Goal: Information Seeking & Learning: Learn about a topic

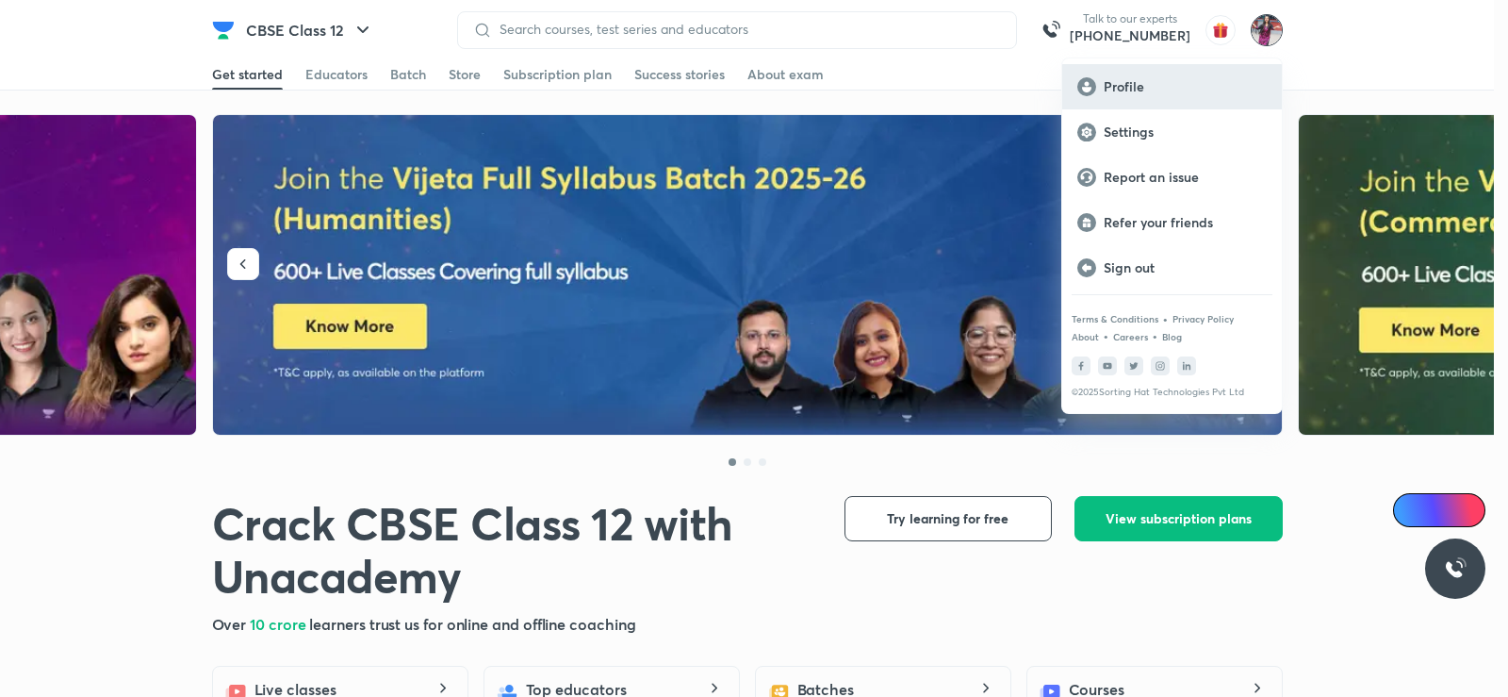
drag, startPoint x: 1136, startPoint y: 91, endPoint x: 107, endPoint y: 123, distance: 1029.1
click at [1136, 91] on p "Profile" at bounding box center [1185, 86] width 163 height 17
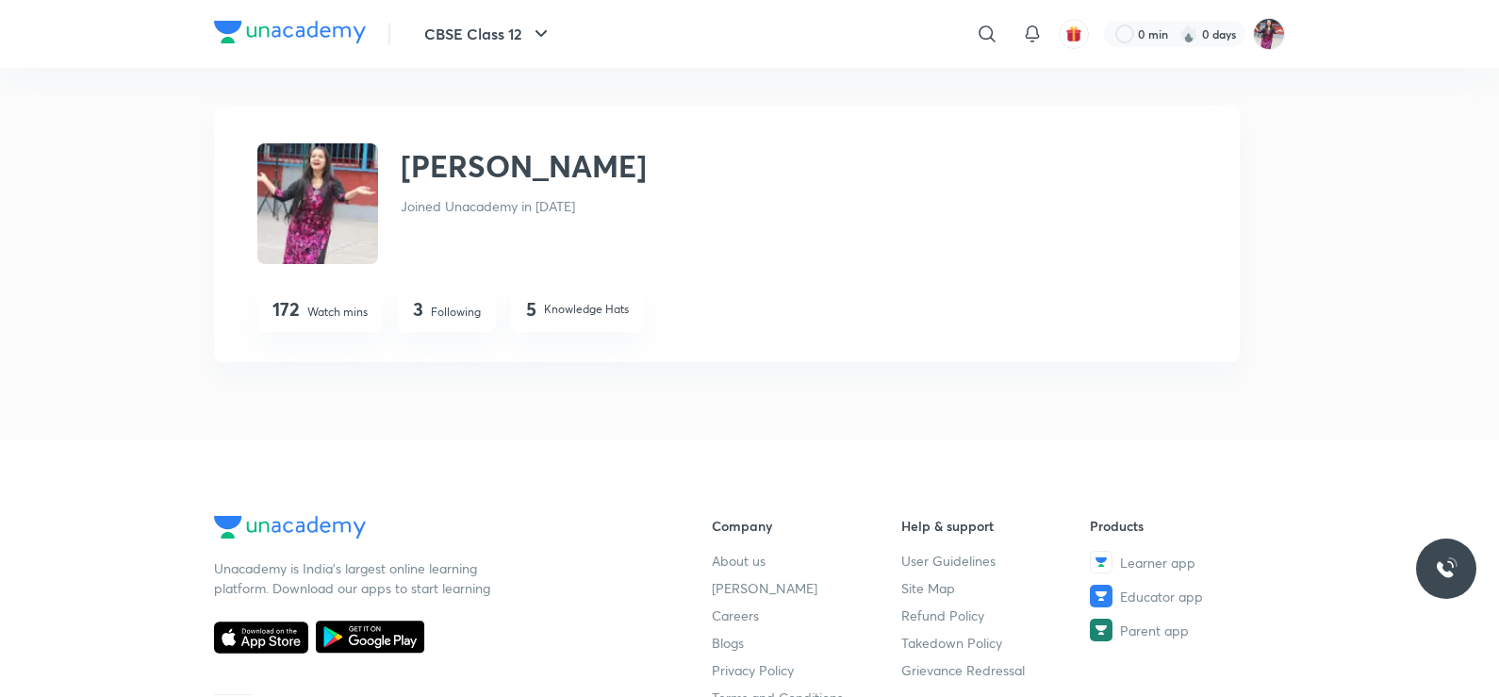
click at [325, 225] on img at bounding box center [317, 203] width 121 height 121
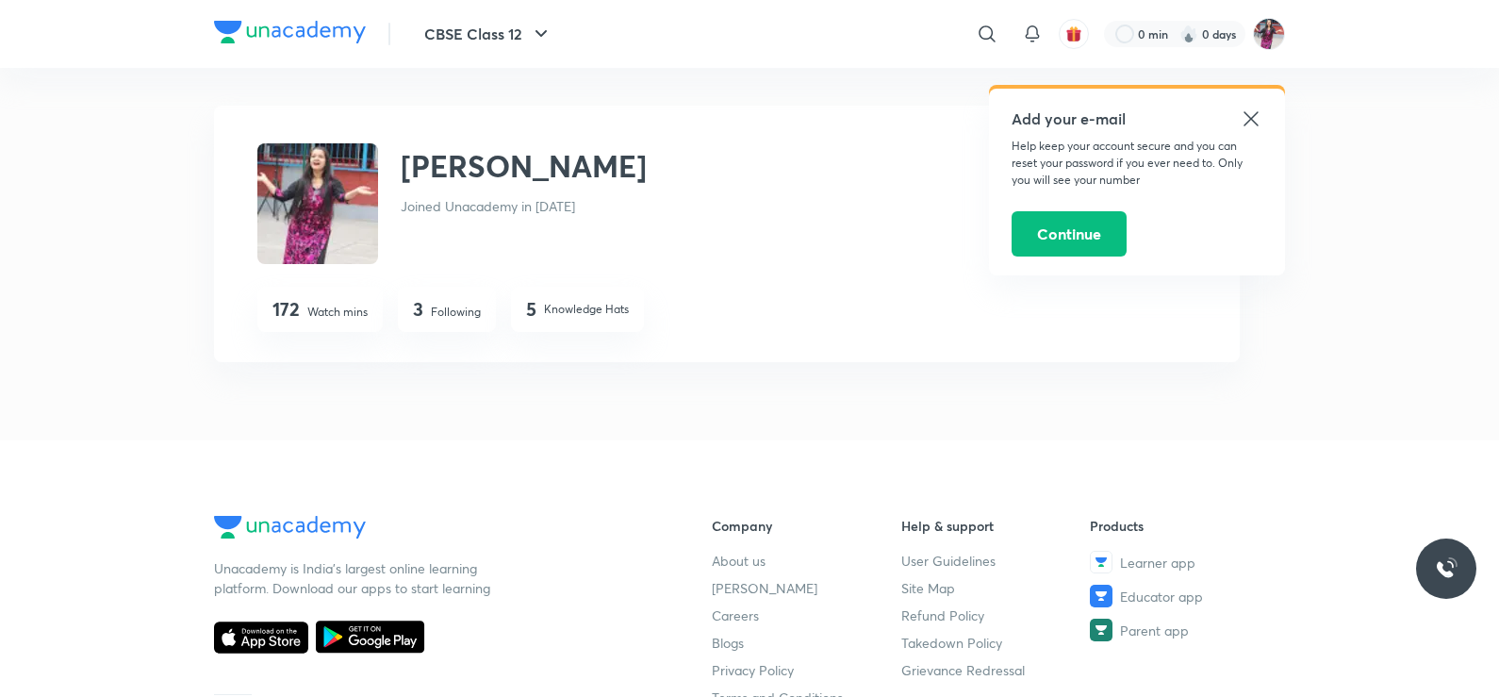
click at [1259, 125] on icon at bounding box center [1251, 118] width 23 height 23
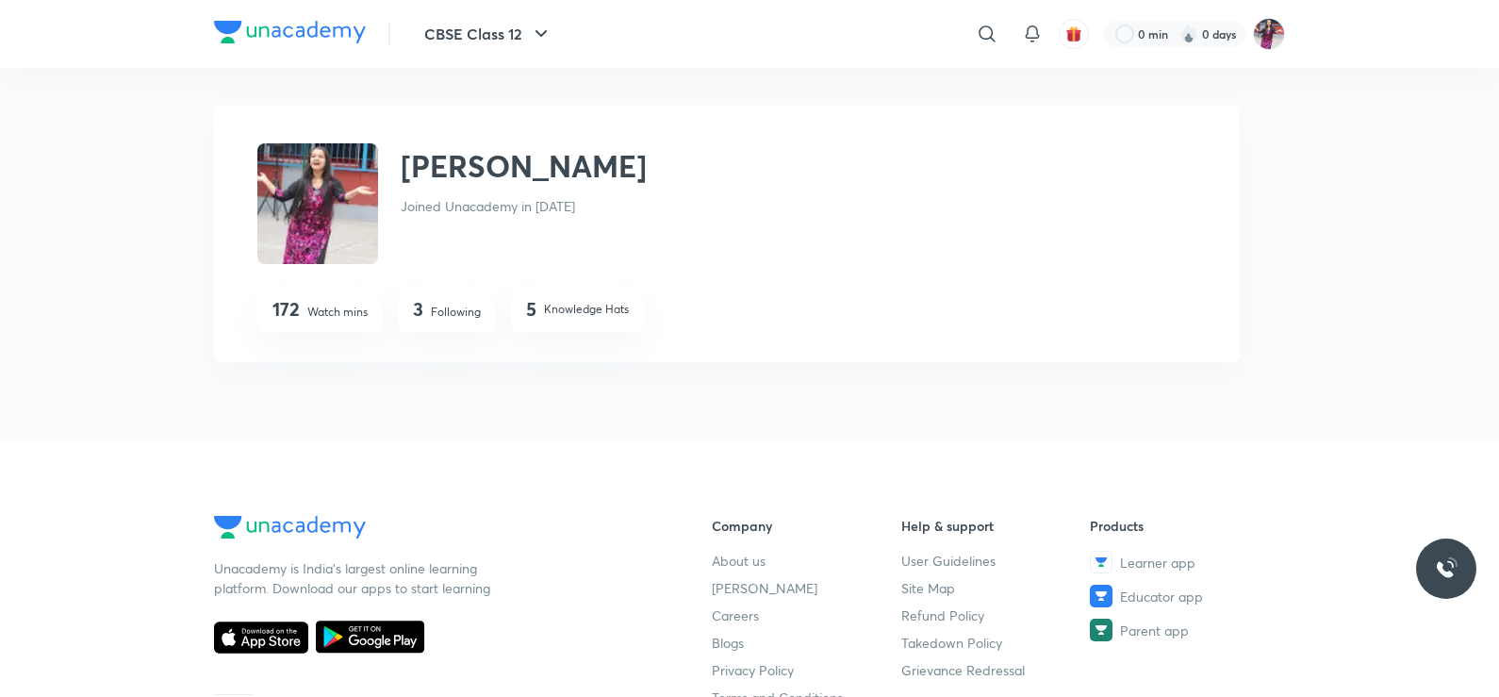
click at [337, 188] on img at bounding box center [317, 203] width 121 height 121
click at [336, 23] on img at bounding box center [290, 32] width 152 height 23
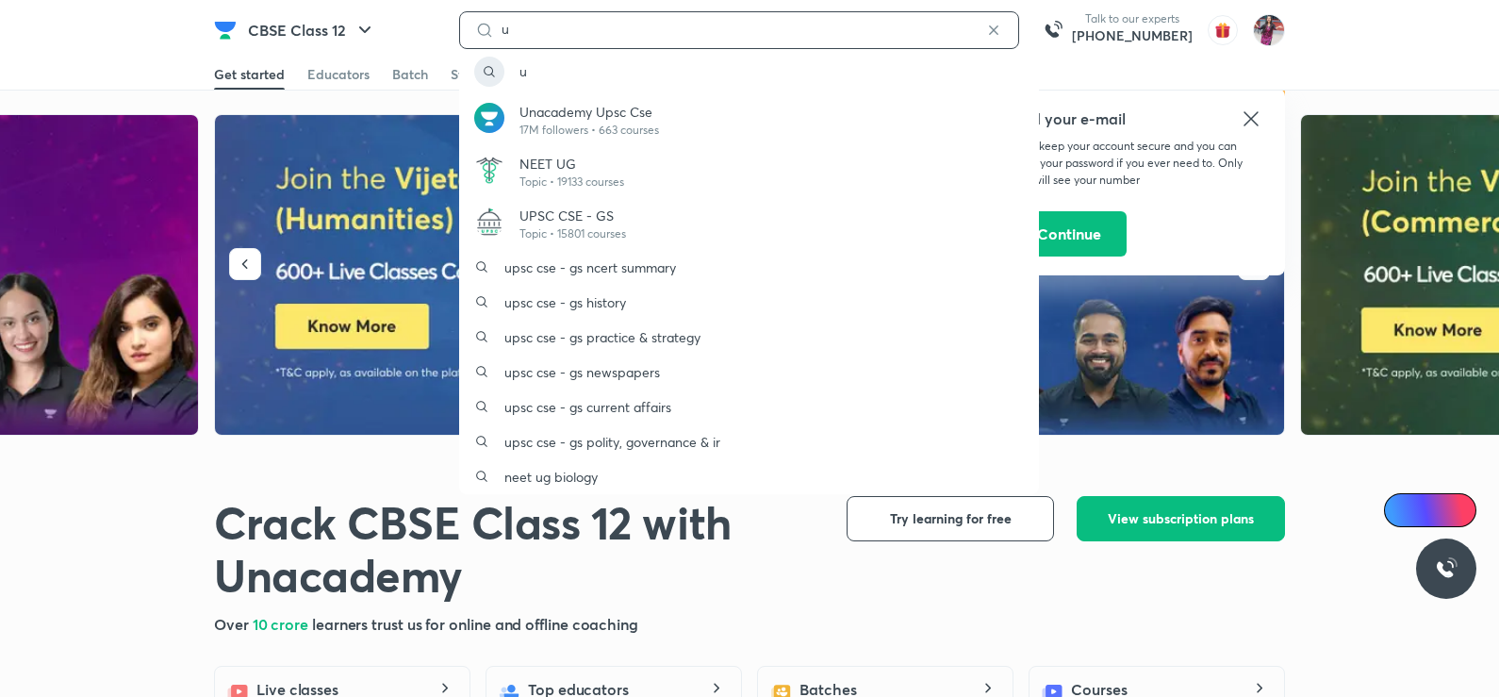
click at [633, 25] on input "u" at bounding box center [739, 29] width 490 height 15
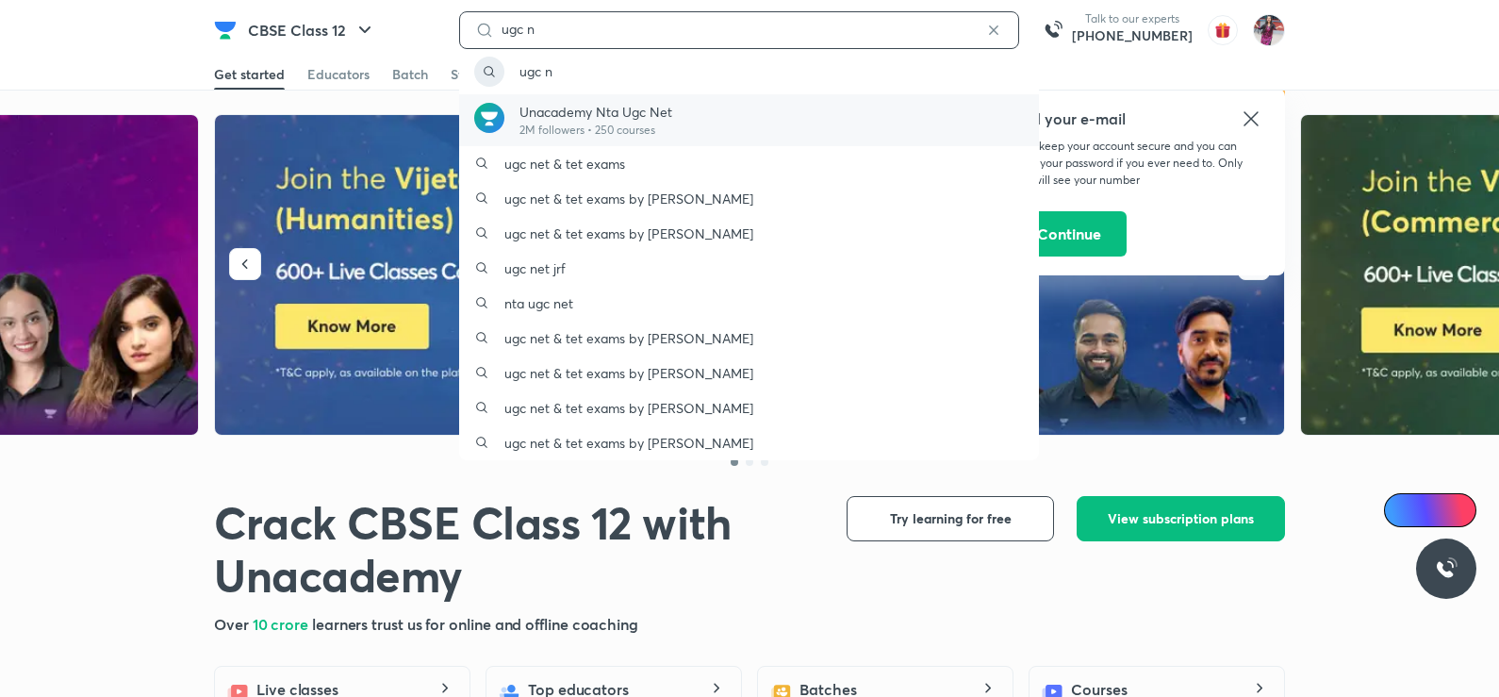
type input "ugc n"
click at [624, 137] on p "2M followers • 250 courses" at bounding box center [595, 130] width 153 height 17
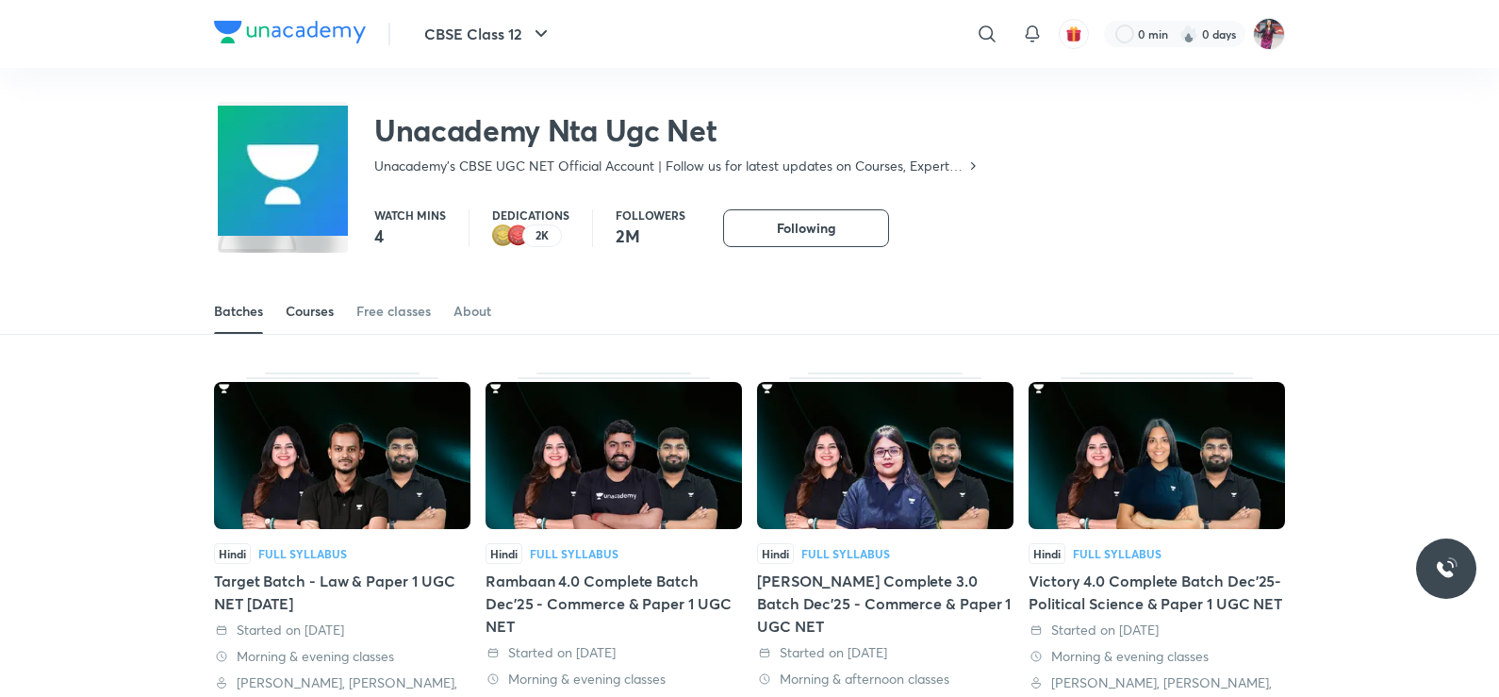
click at [316, 319] on div "Courses" at bounding box center [310, 311] width 48 height 19
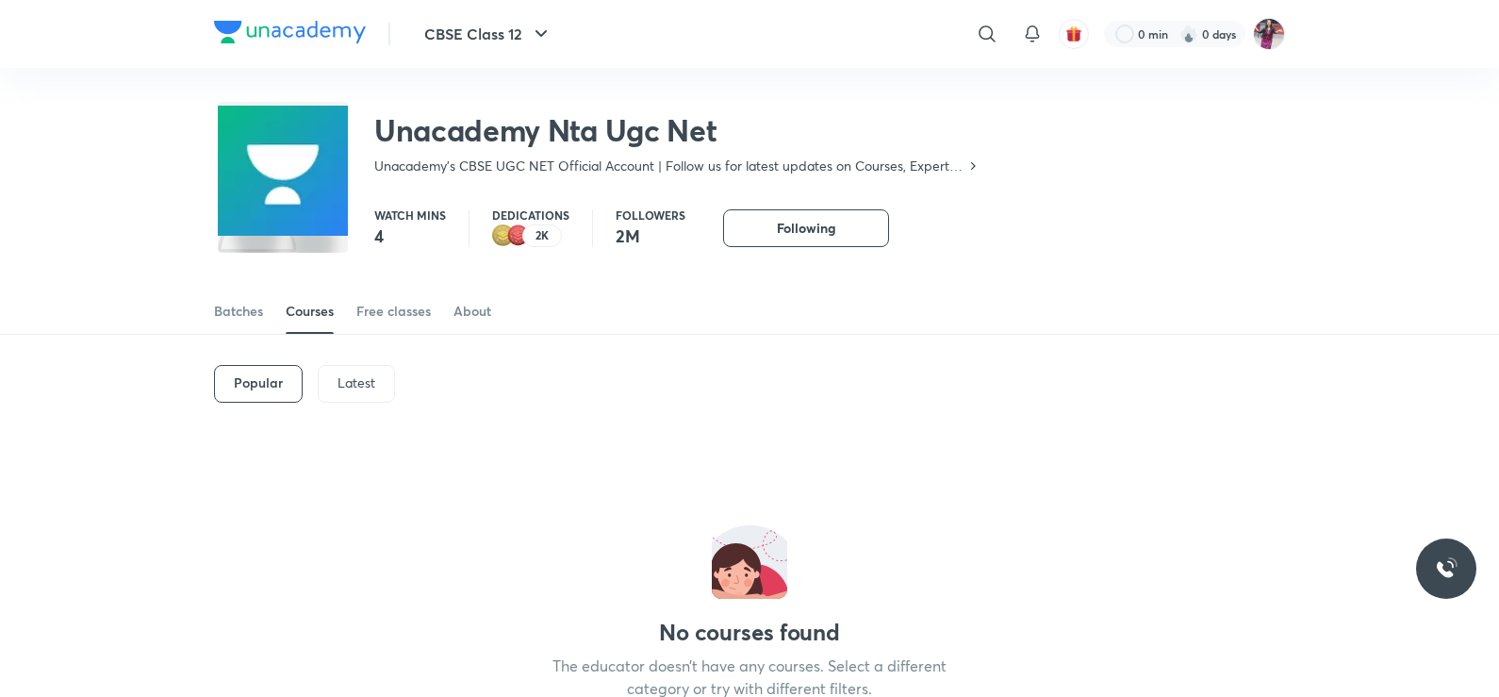
click at [245, 314] on div "Batches" at bounding box center [238, 311] width 49 height 19
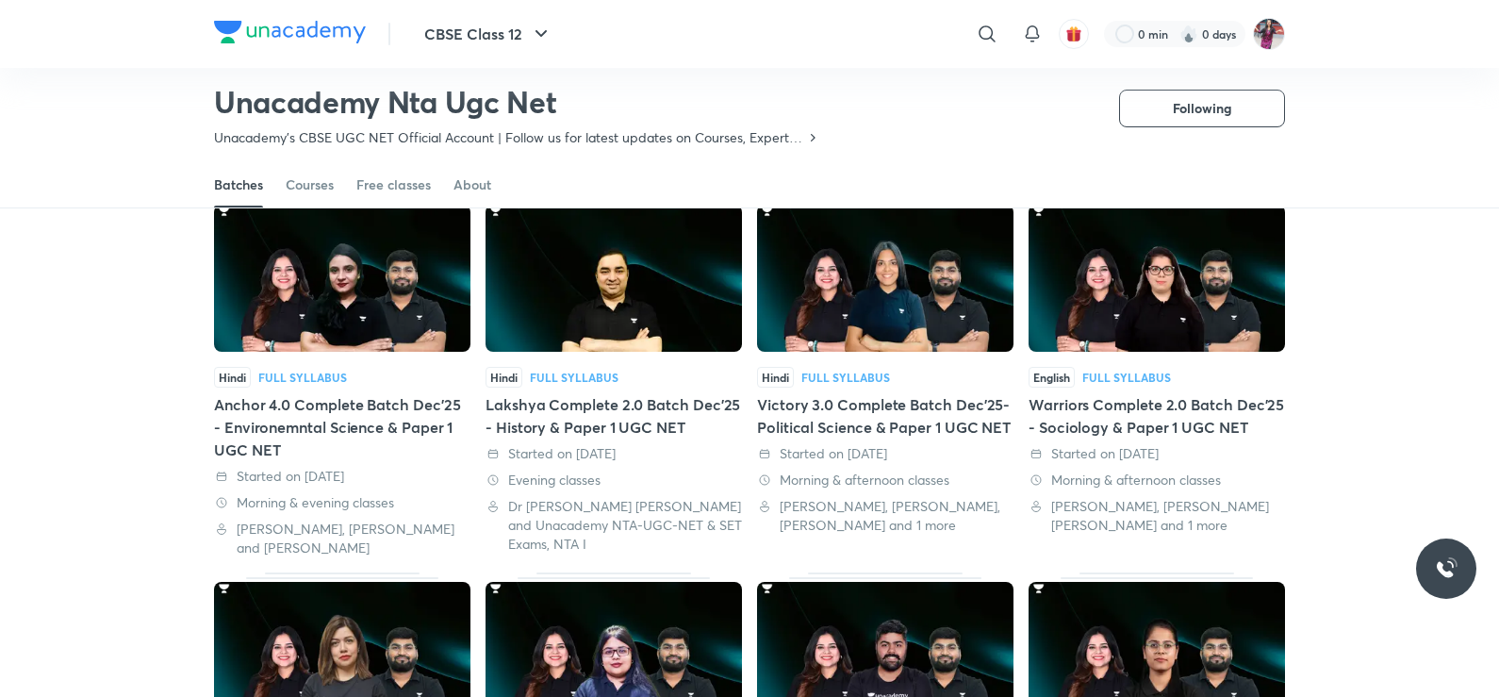
scroll to position [522, 0]
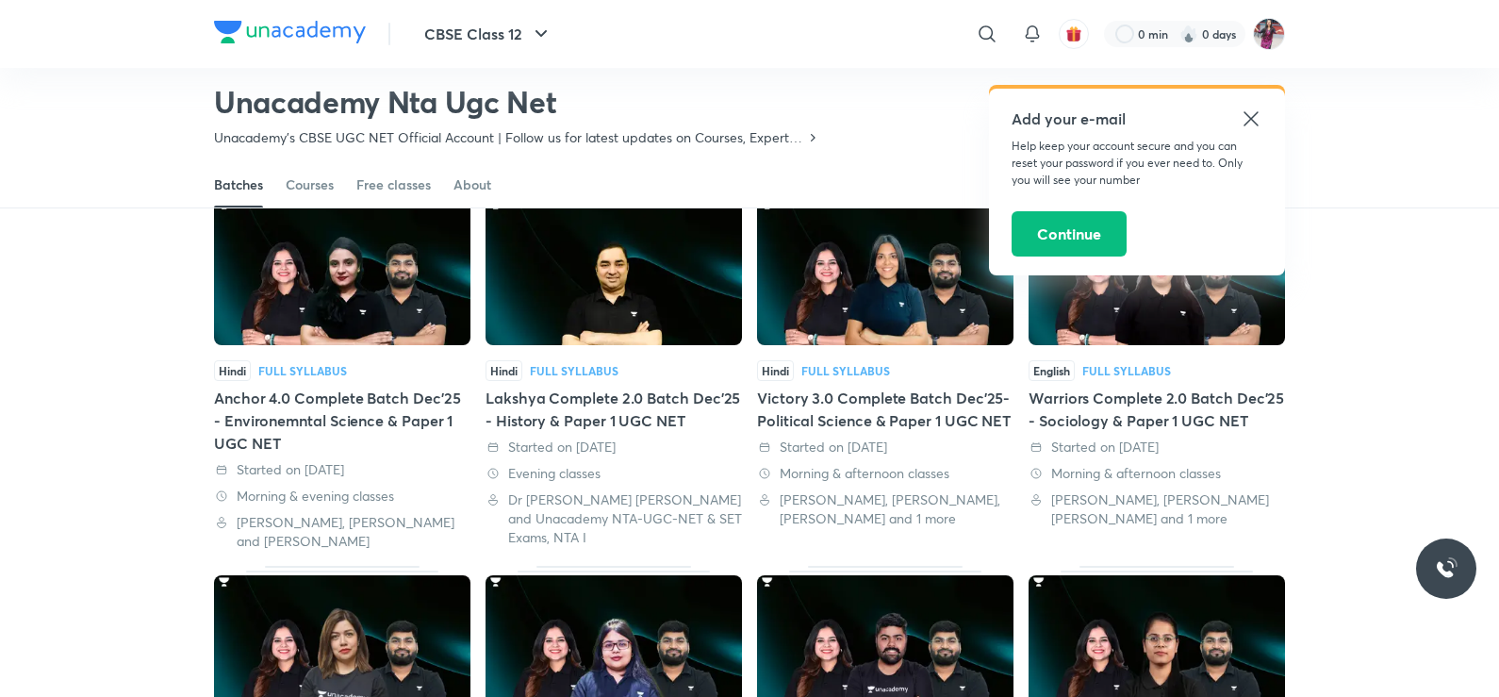
drag, startPoint x: 1257, startPoint y: 117, endPoint x: 1333, endPoint y: 151, distance: 83.6
click at [1256, 117] on icon at bounding box center [1251, 118] width 23 height 23
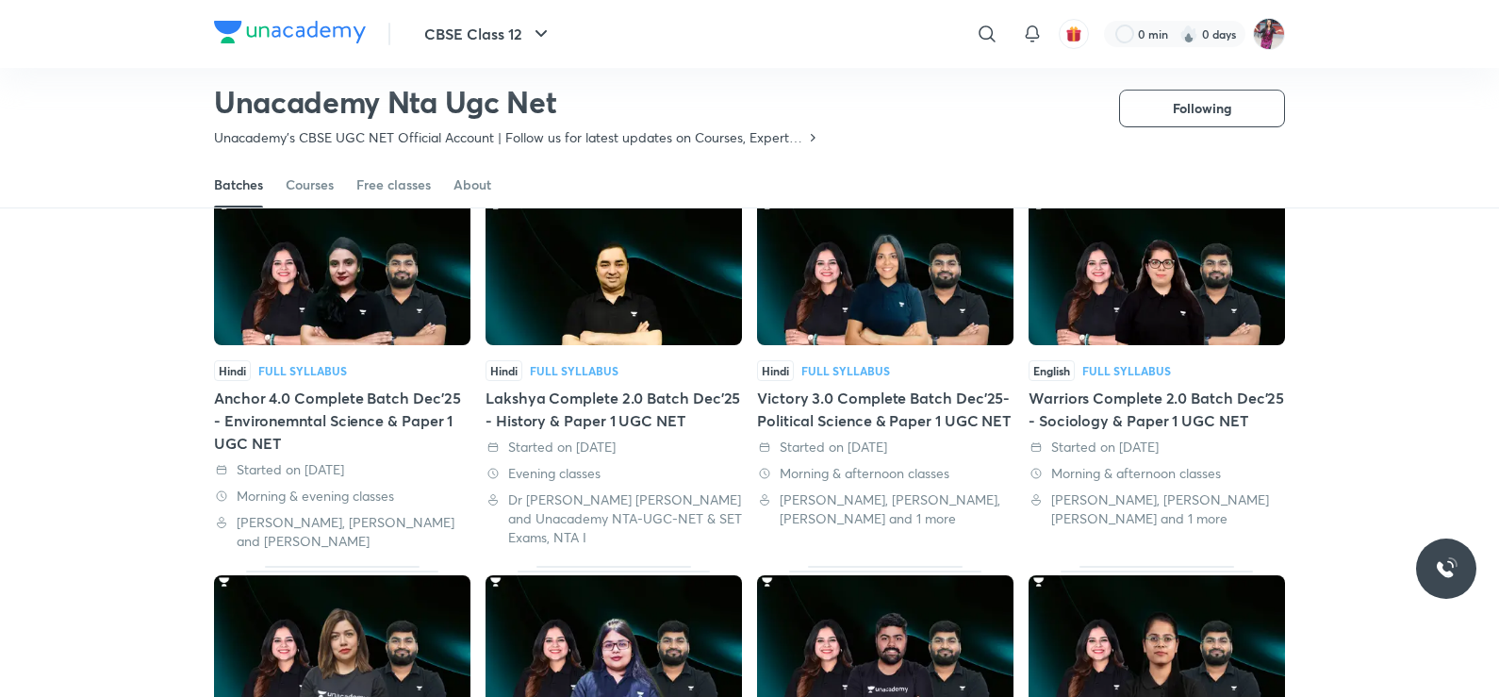
scroll to position [994, 0]
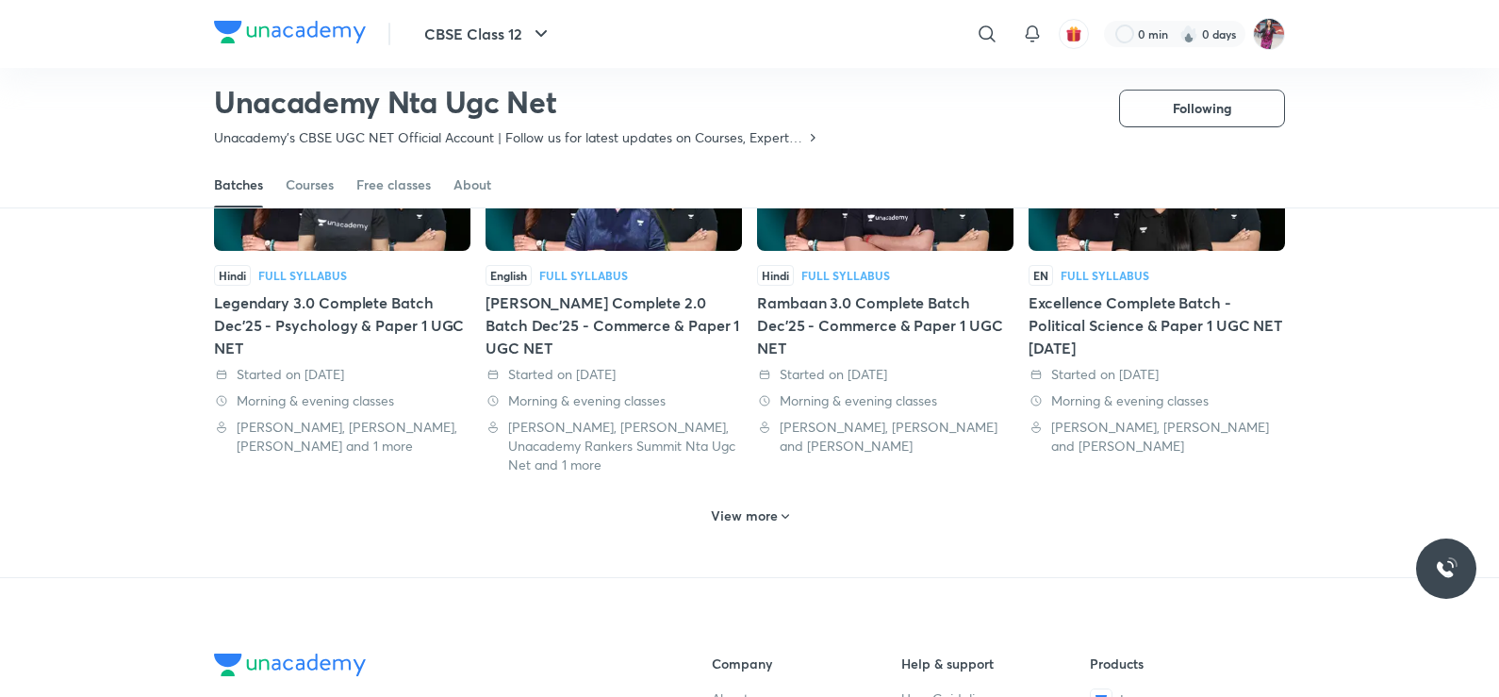
click at [763, 506] on h6 "View more" at bounding box center [744, 515] width 67 height 19
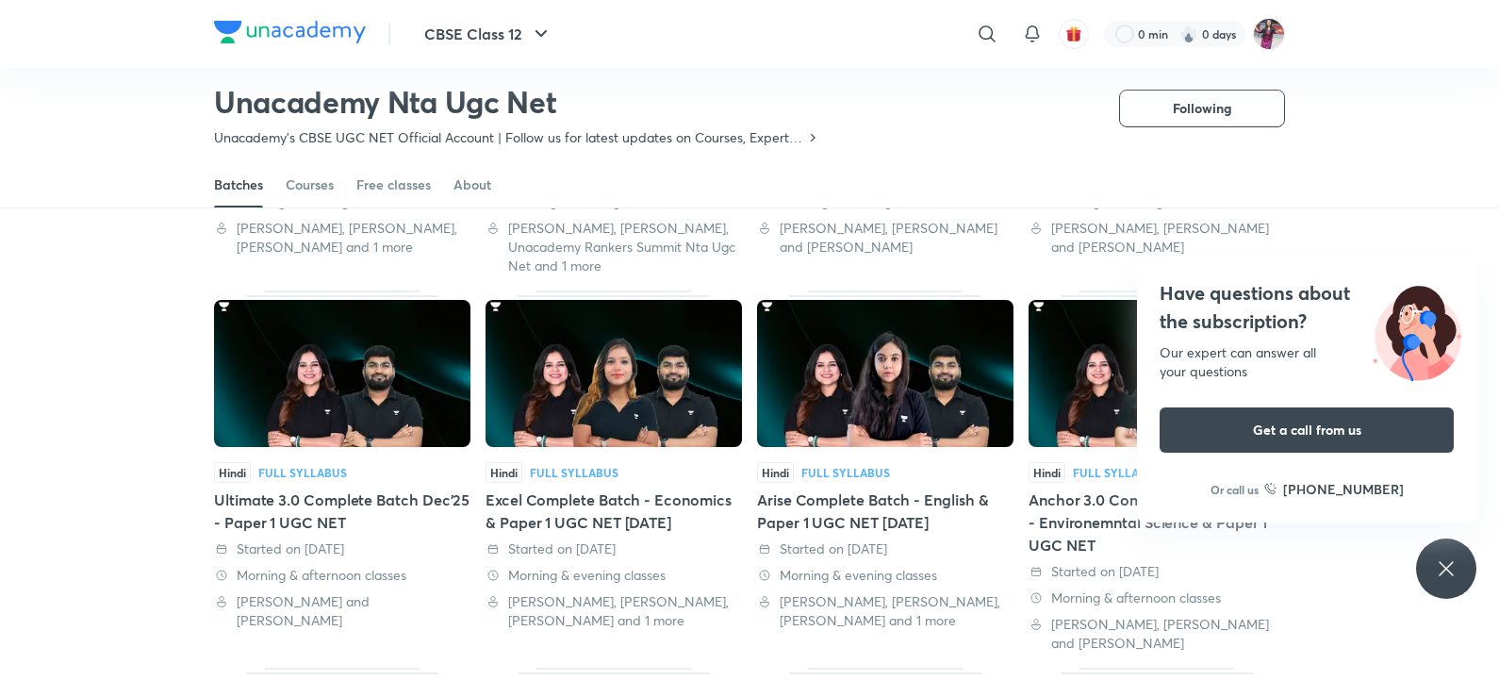
scroll to position [1201, 0]
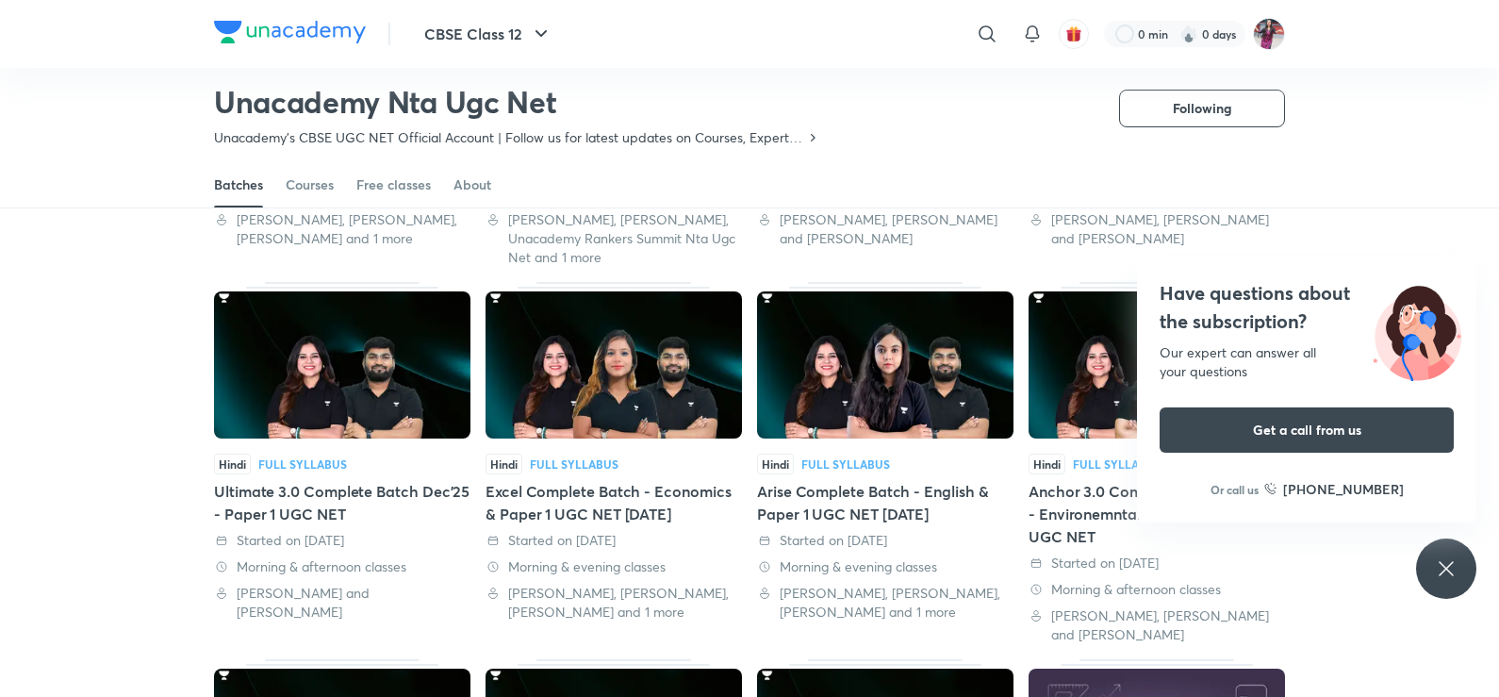
click at [574, 480] on div "Excel Complete Batch - Economics & Paper 1 UGC NET Dec'25" at bounding box center [614, 502] width 256 height 45
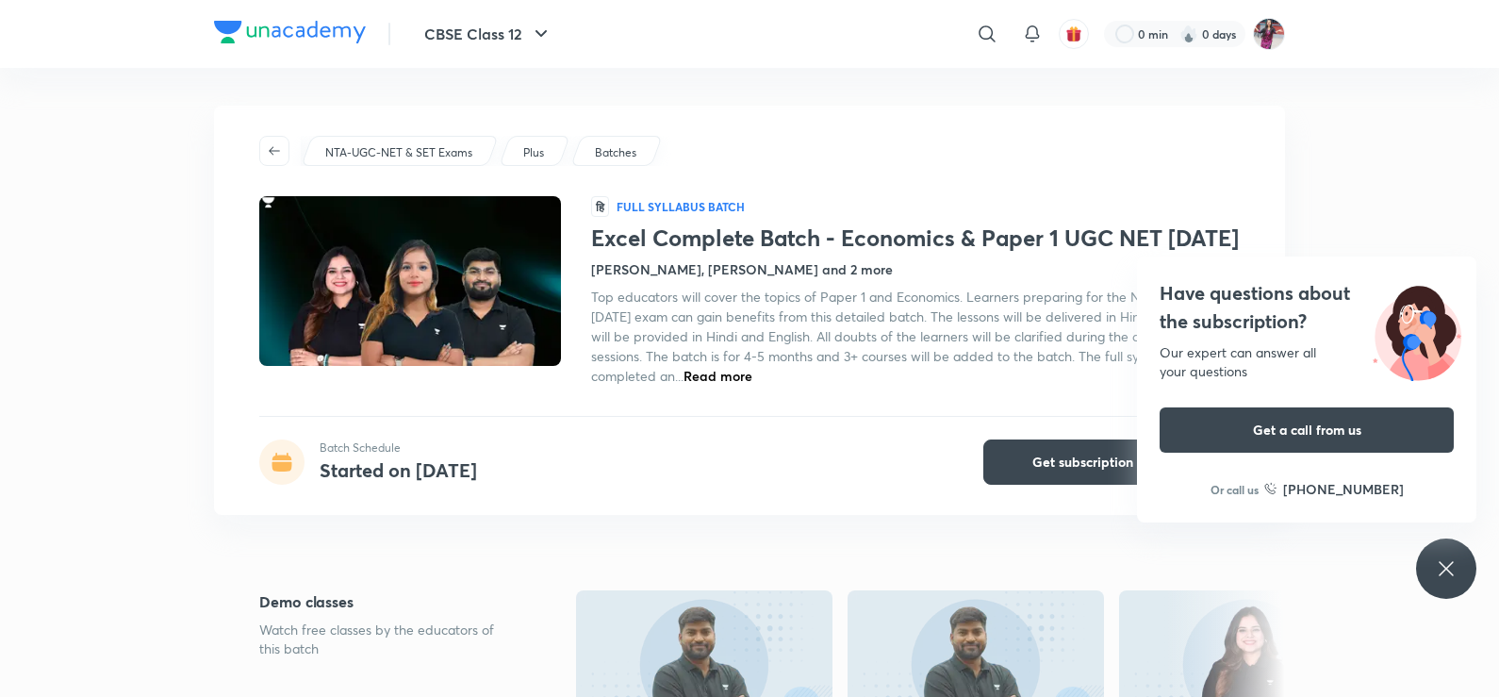
click at [1442, 579] on icon at bounding box center [1446, 568] width 23 height 23
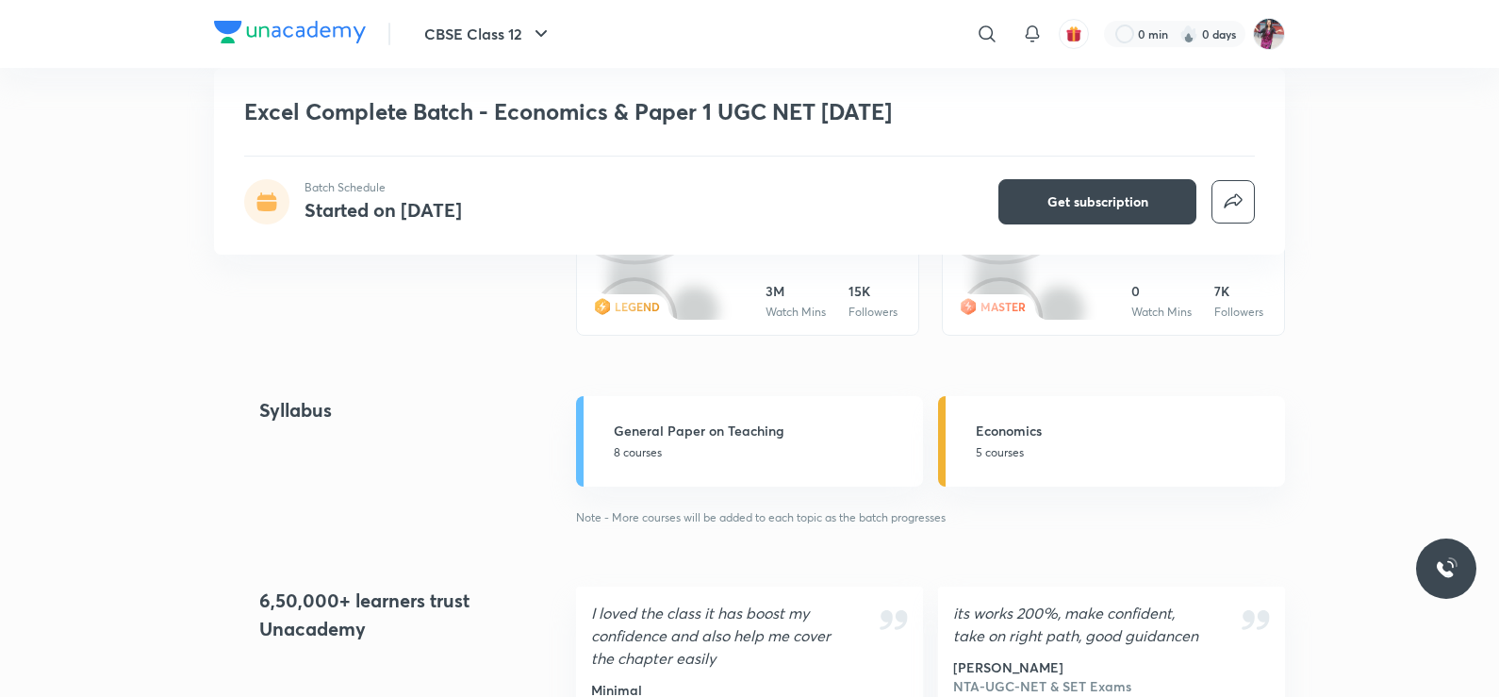
scroll to position [2828, 0]
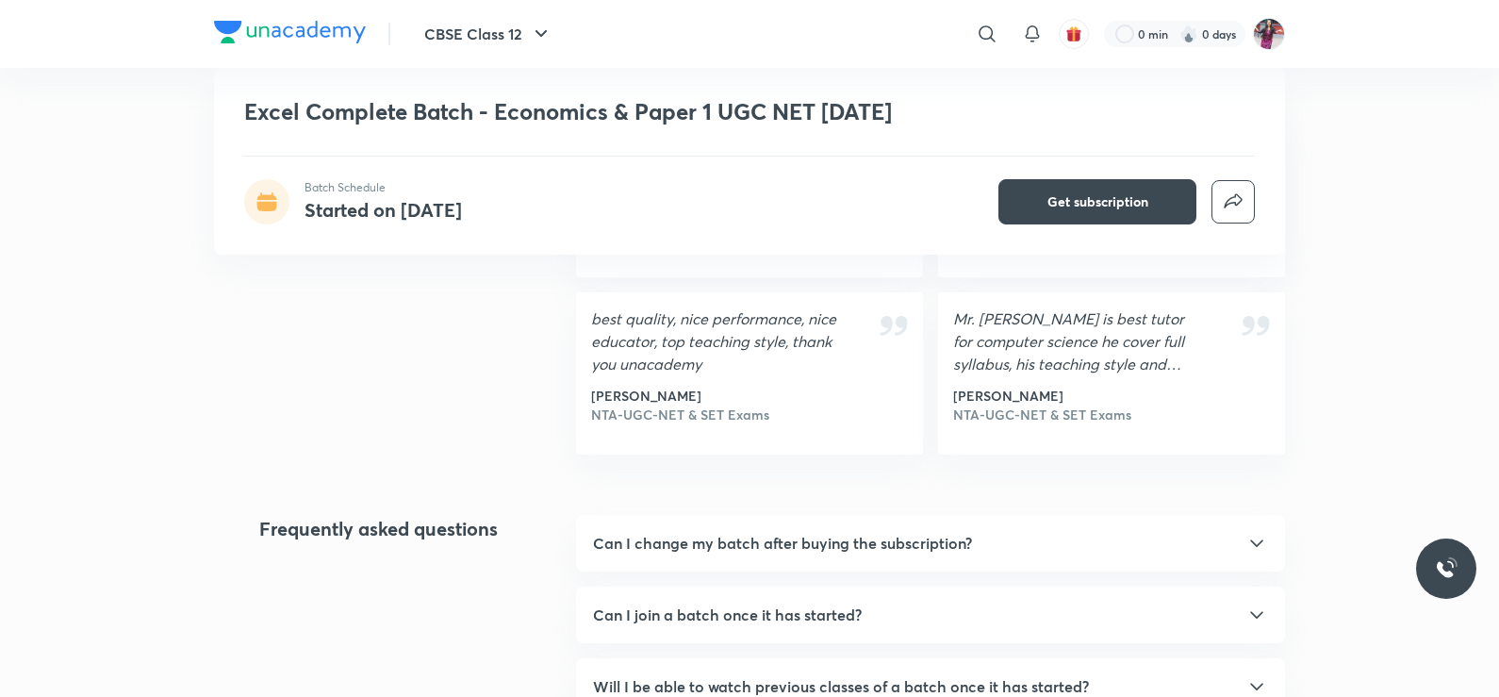
click at [959, 554] on h5 "Can I change my batch after buying the subscription?" at bounding box center [782, 543] width 379 height 23
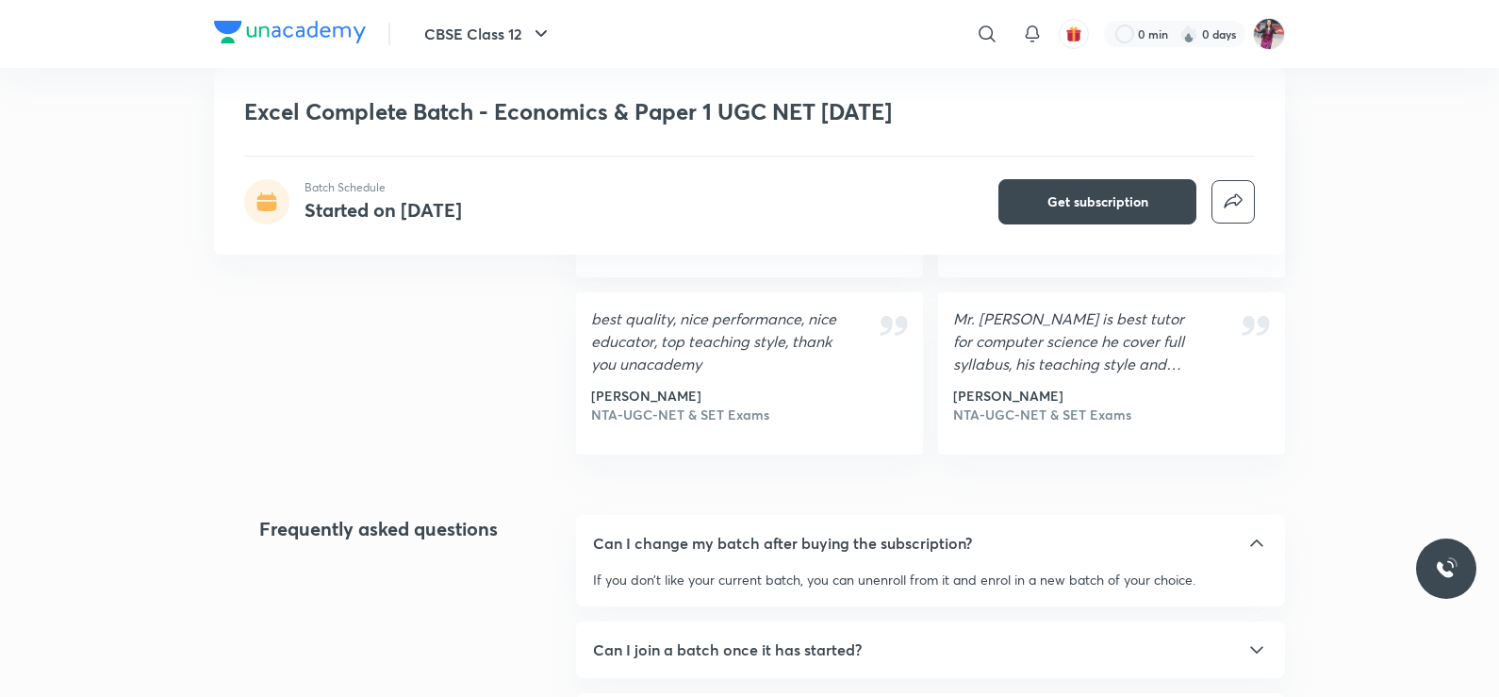
click at [959, 554] on h5 "Can I change my batch after buying the subscription?" at bounding box center [782, 543] width 379 height 23
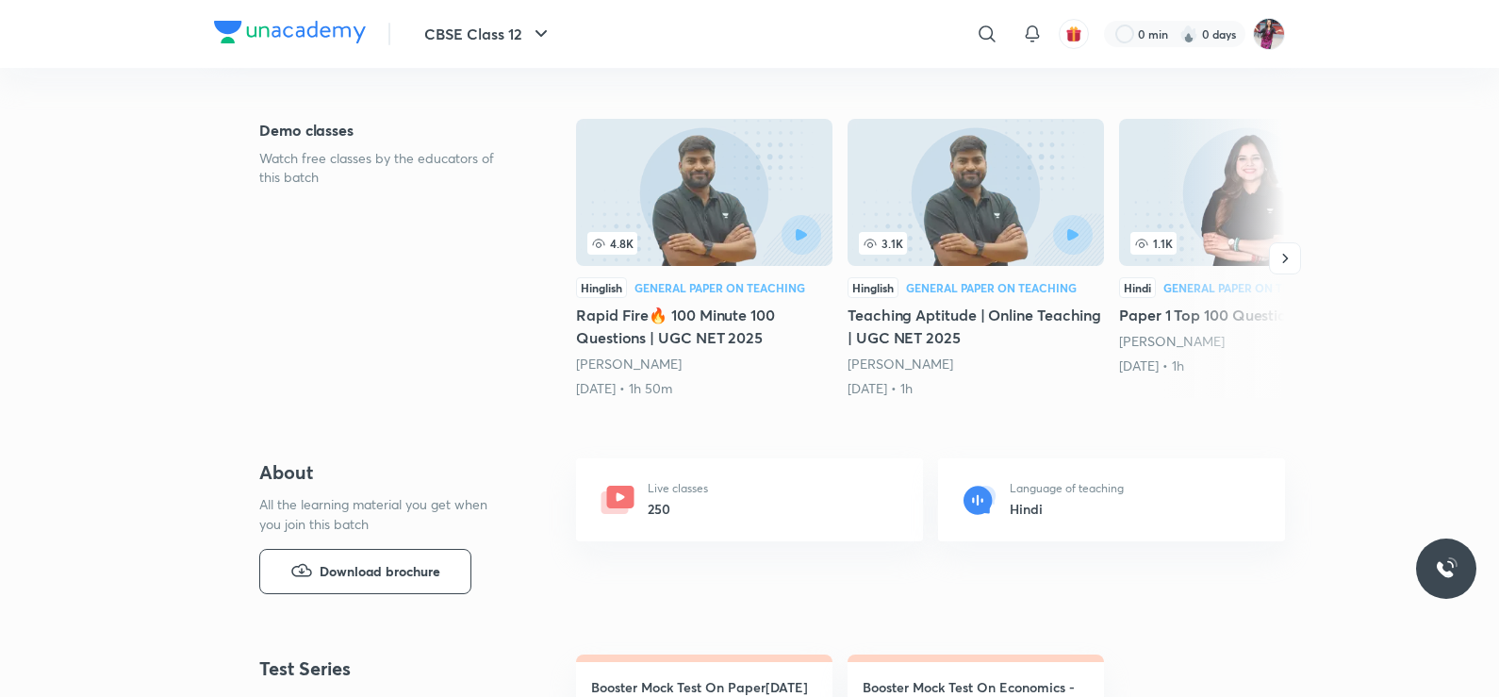
scroll to position [0, 0]
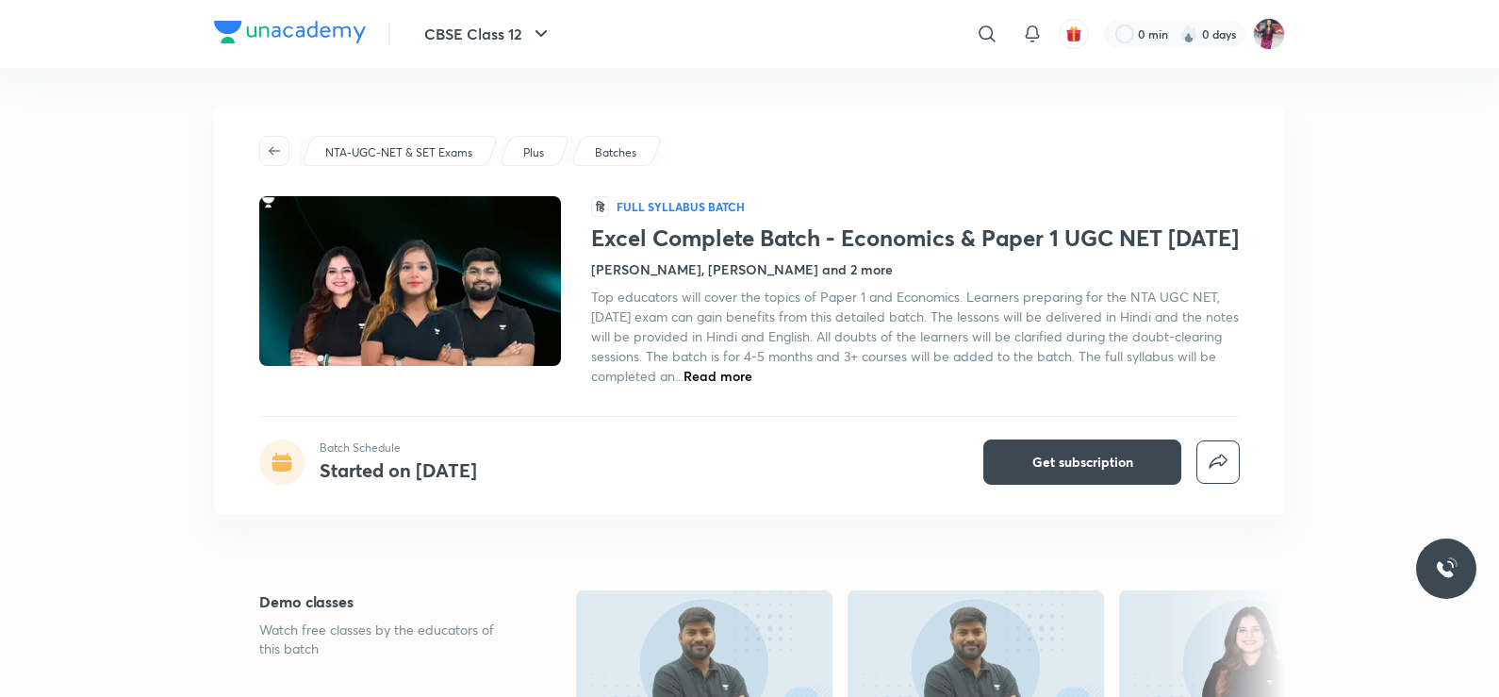
click at [267, 150] on icon "button" at bounding box center [274, 150] width 15 height 15
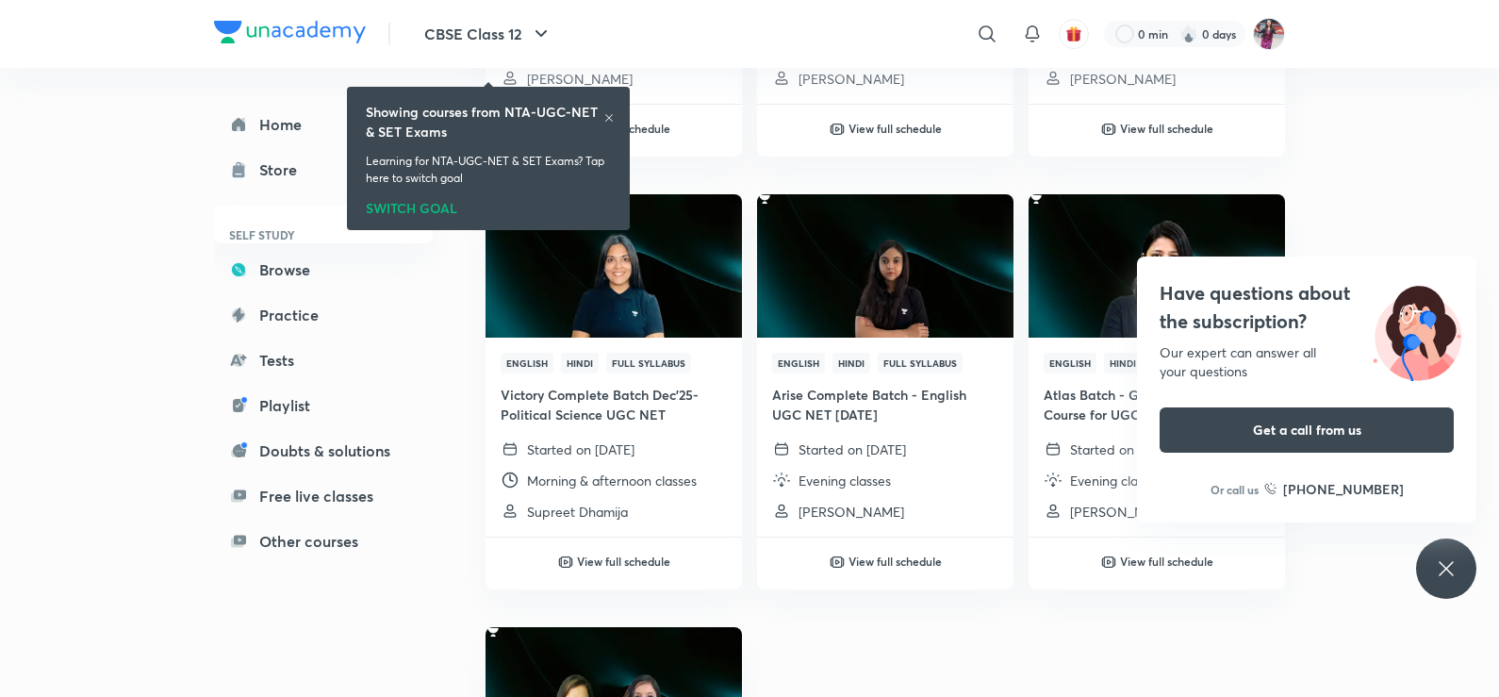
scroll to position [1344, 0]
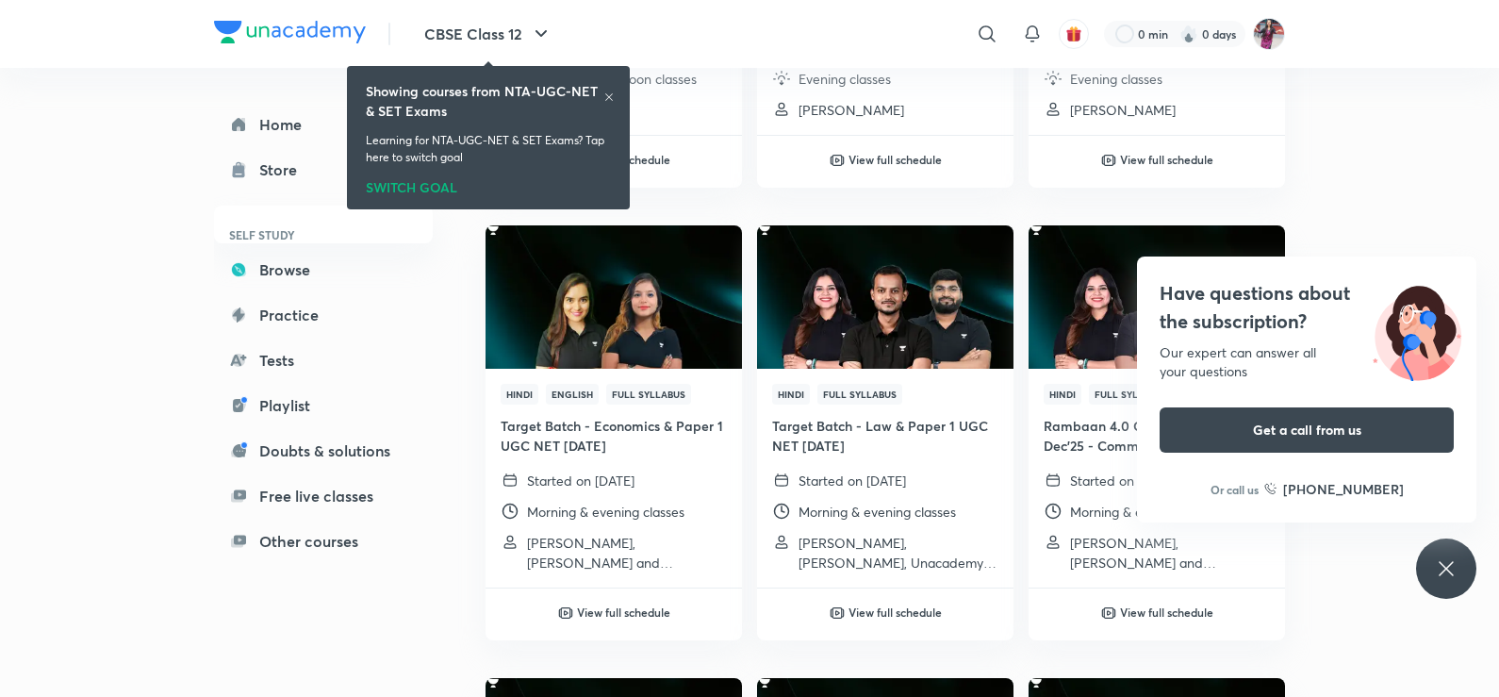
click at [1438, 568] on icon at bounding box center [1446, 568] width 23 height 23
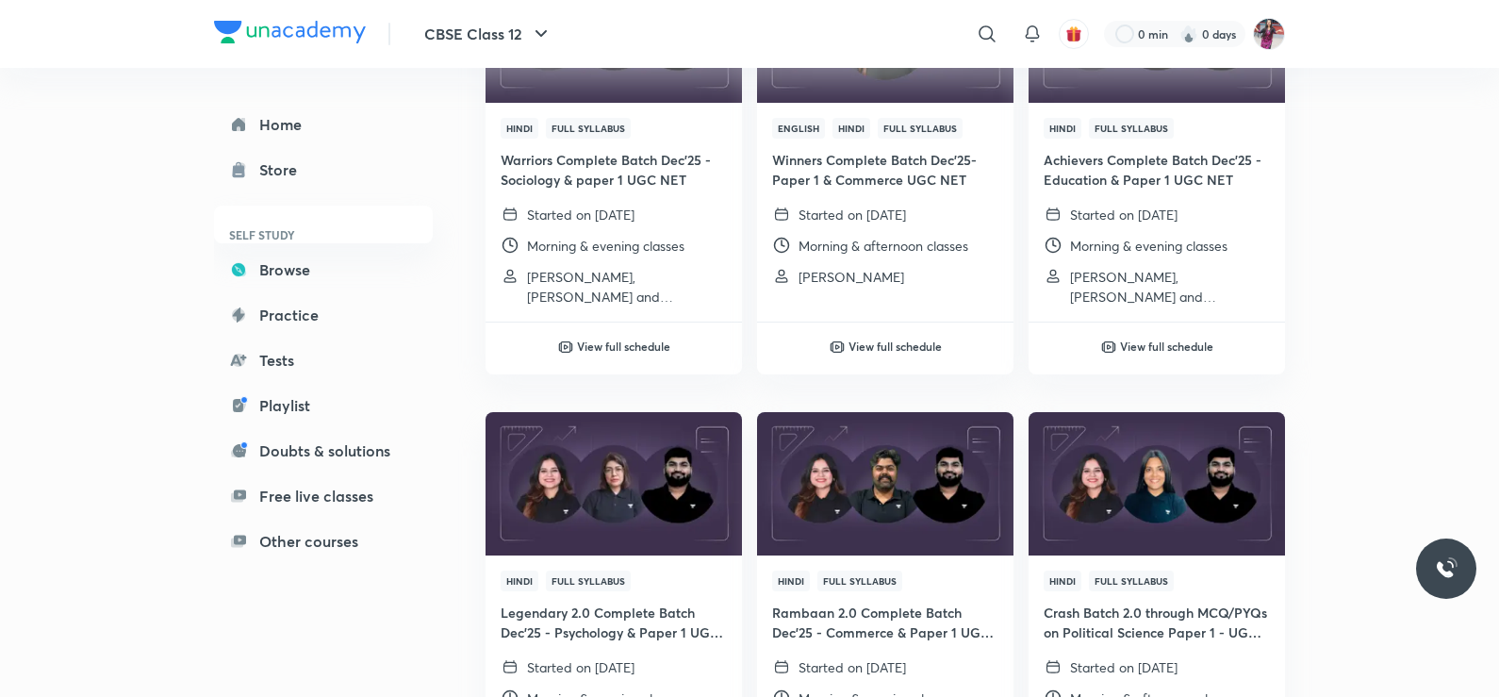
scroll to position [5813, 0]
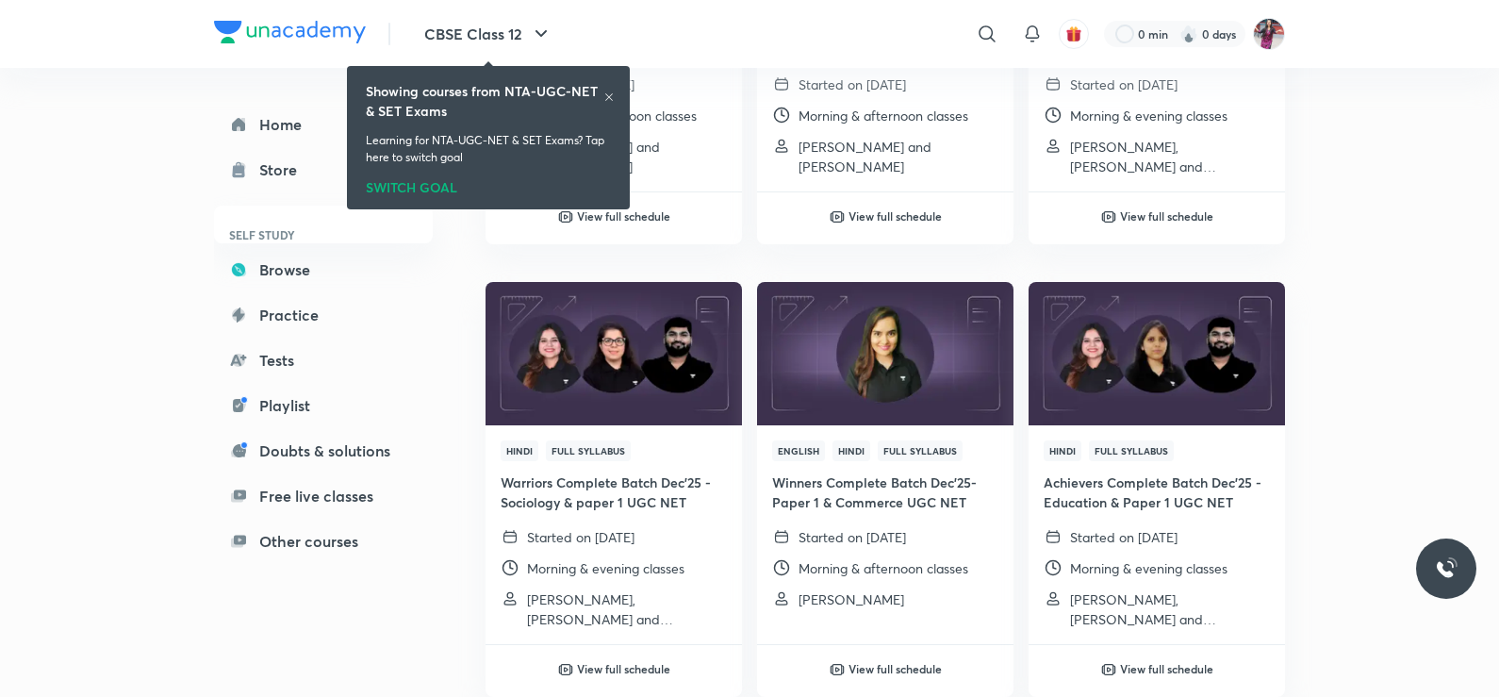
click at [603, 100] on icon at bounding box center [608, 96] width 11 height 11
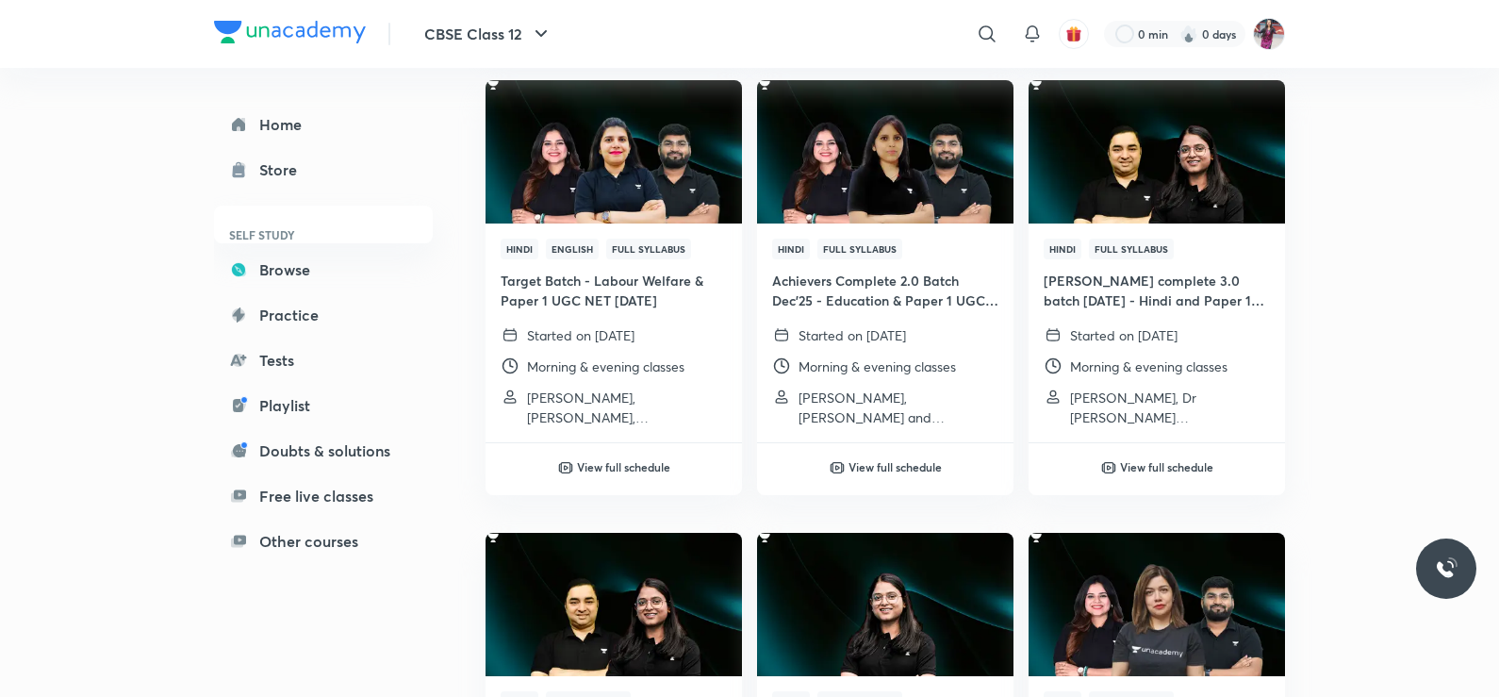
scroll to position [3928, 0]
